Goal: Transaction & Acquisition: Subscribe to service/newsletter

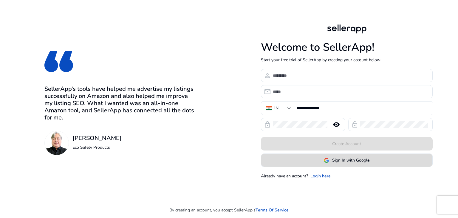
click at [296, 158] on span at bounding box center [346, 160] width 171 height 14
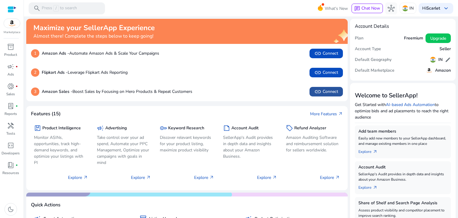
click at [314, 91] on span "link" at bounding box center [317, 91] width 7 height 7
